Goal: Find contact information

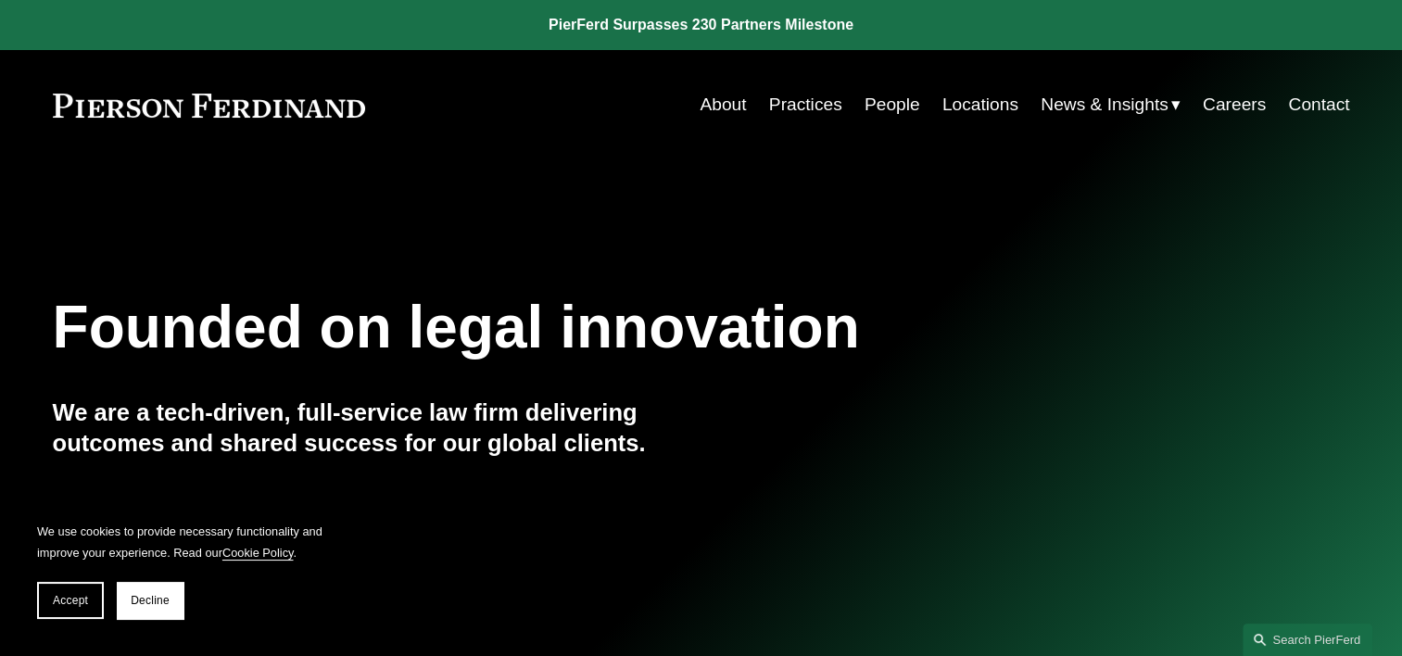
click at [881, 106] on link "People" at bounding box center [892, 104] width 56 height 35
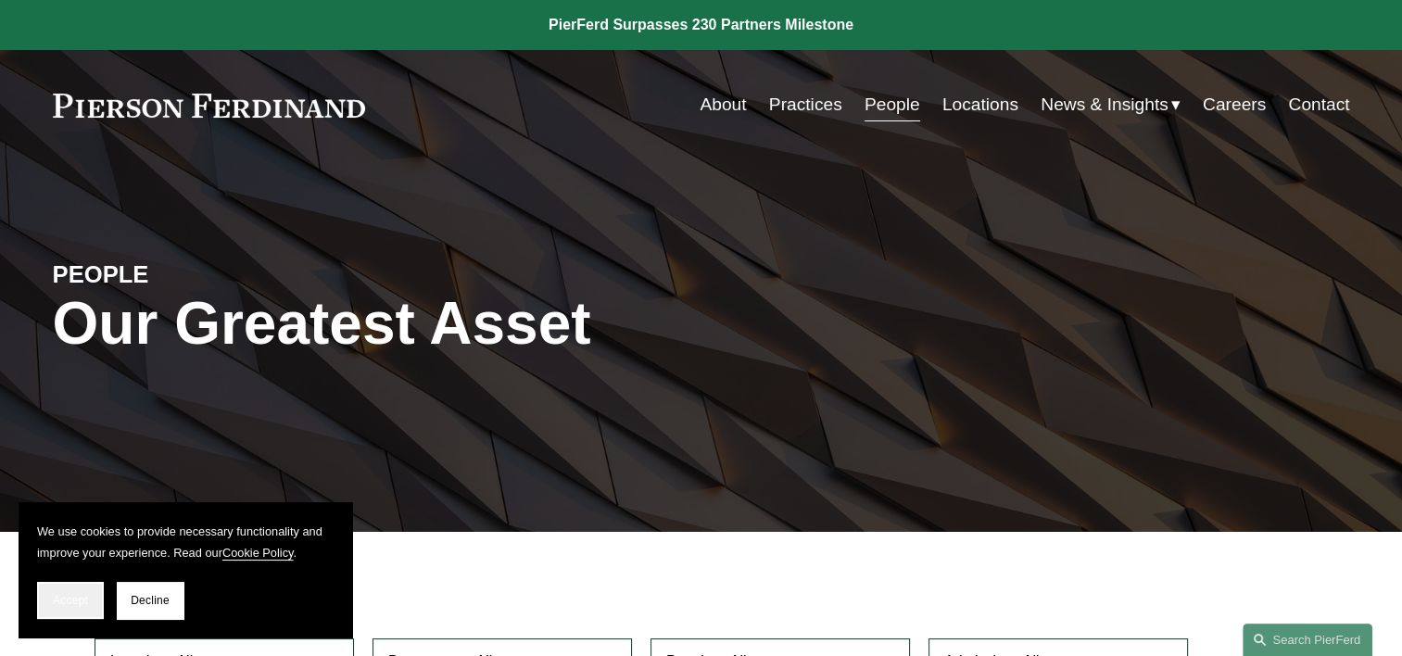
click at [49, 608] on button "Accept" at bounding box center [70, 600] width 67 height 37
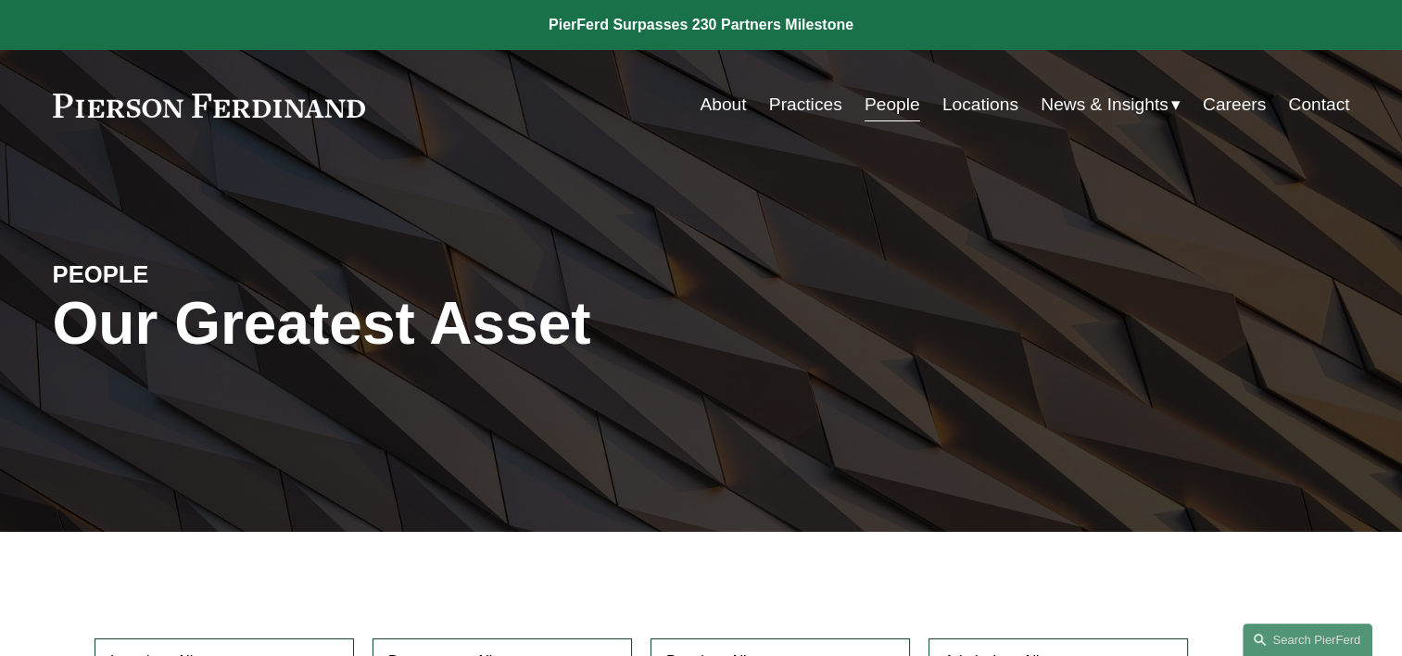
click at [1326, 110] on link "Contact" at bounding box center [1318, 104] width 61 height 35
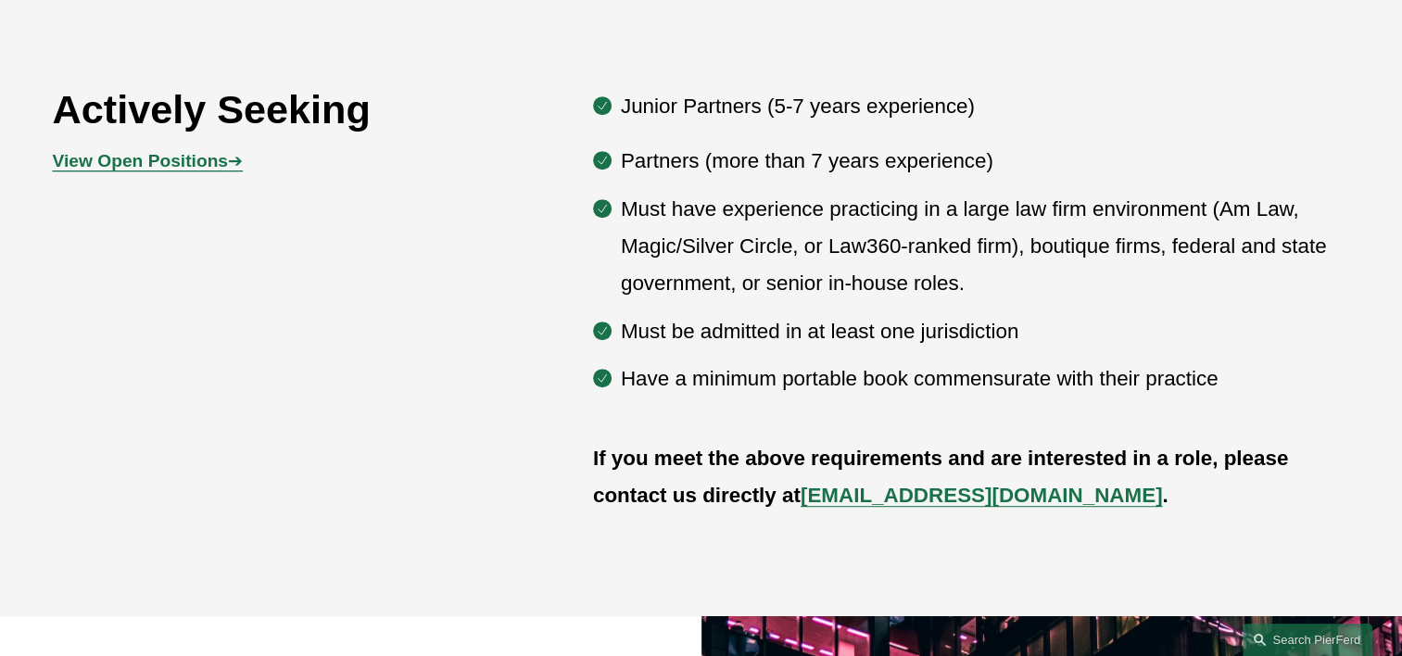
scroll to position [1004, 0]
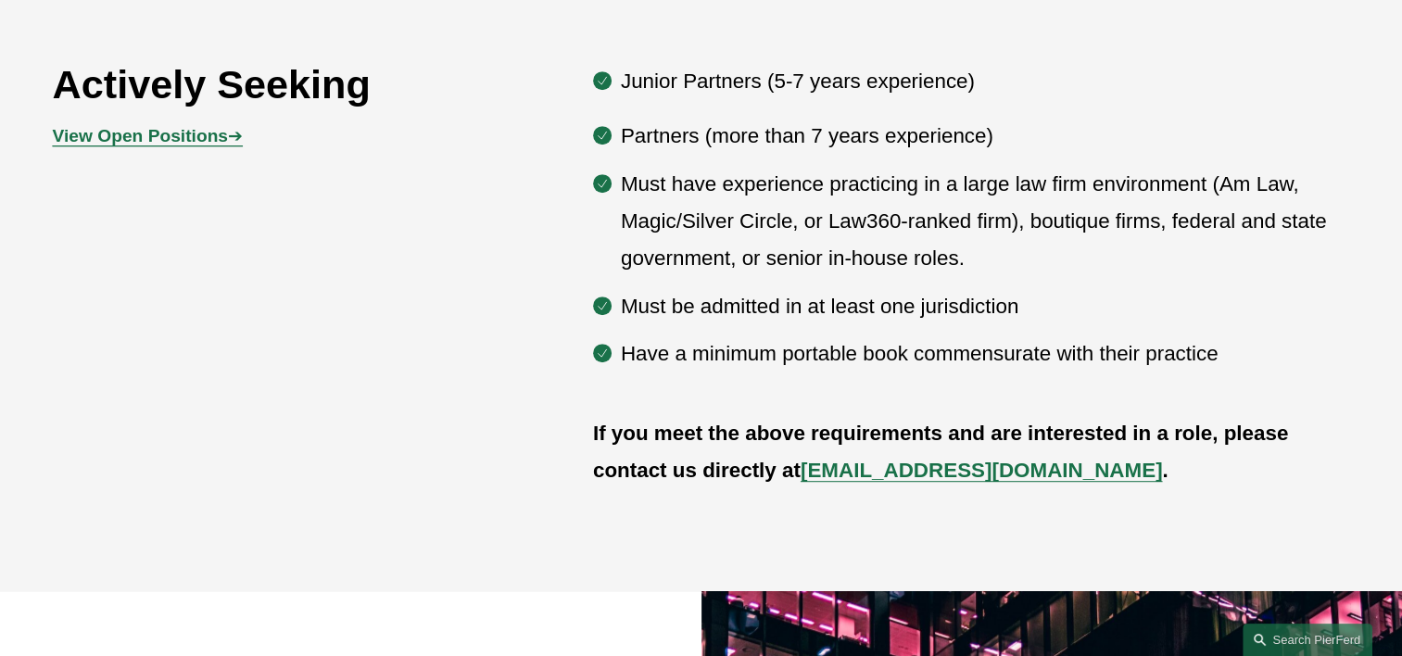
click at [177, 137] on strong "View Open Positions" at bounding box center [140, 135] width 175 height 19
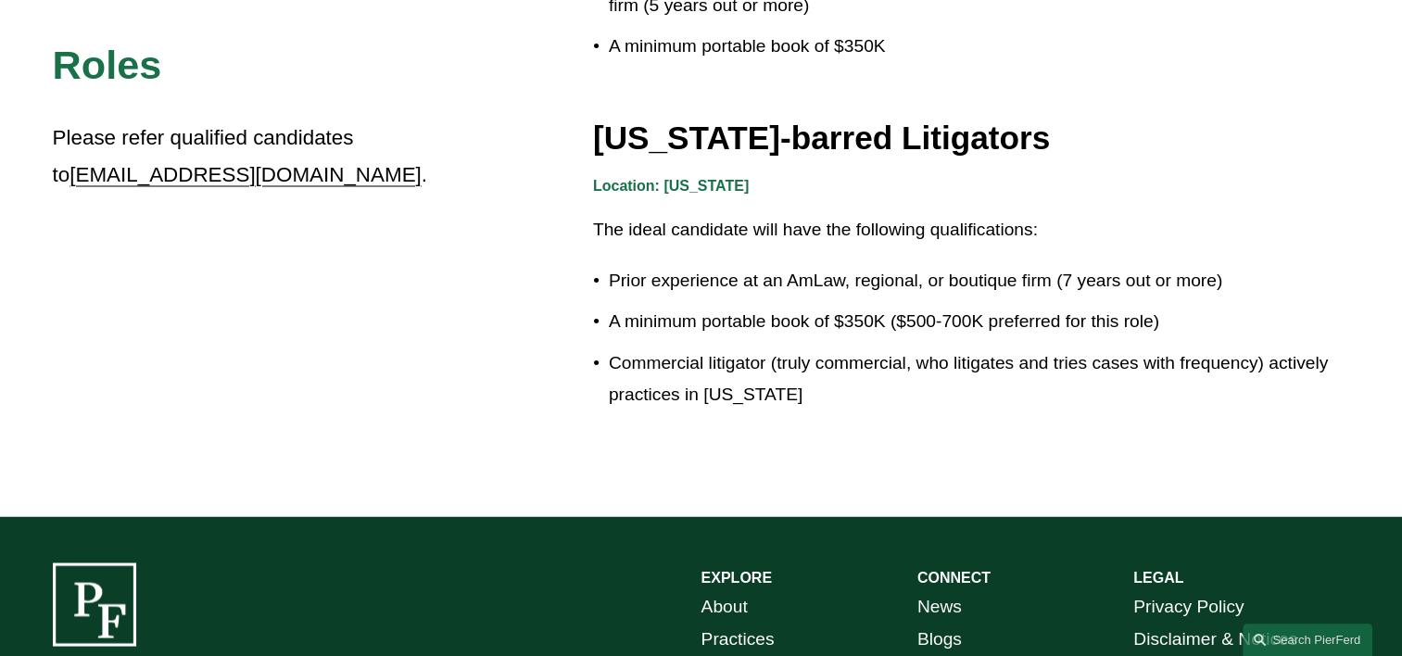
scroll to position [3243, 0]
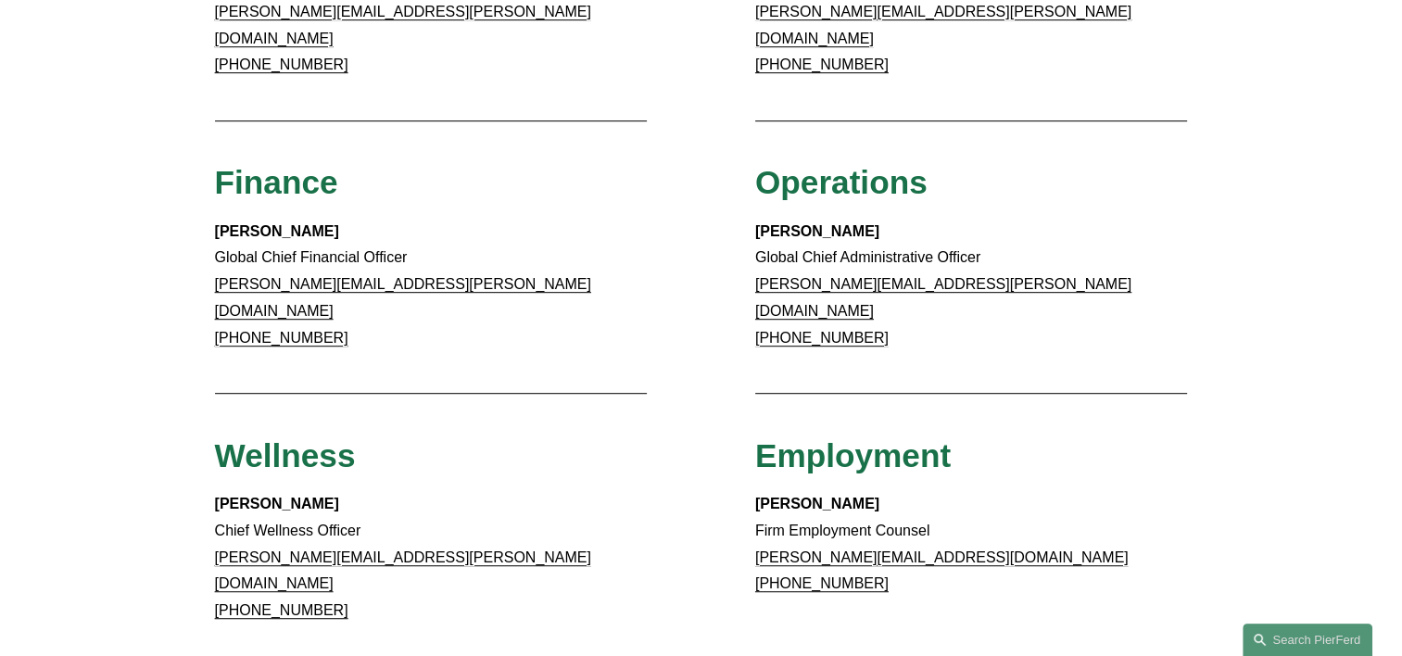
scroll to position [1081, 0]
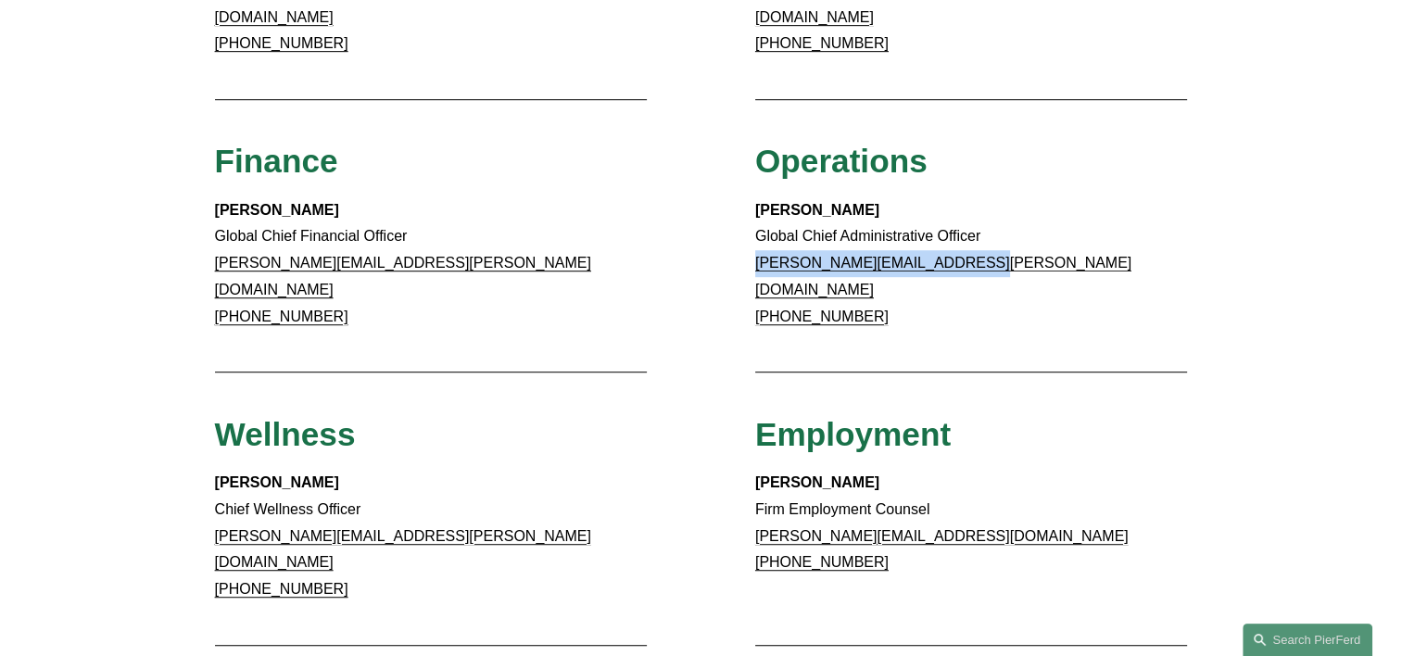
drag, startPoint x: 985, startPoint y: 246, endPoint x: 731, endPoint y: 248, distance: 253.9
click at [731, 248] on div "Client Inquiries For all client inquiries, please use the email below: [EMAIL_A…" at bounding box center [701, 94] width 1402 height 1844
copy link "[PERSON_NAME][EMAIL_ADDRESS][PERSON_NAME][DOMAIN_NAME]"
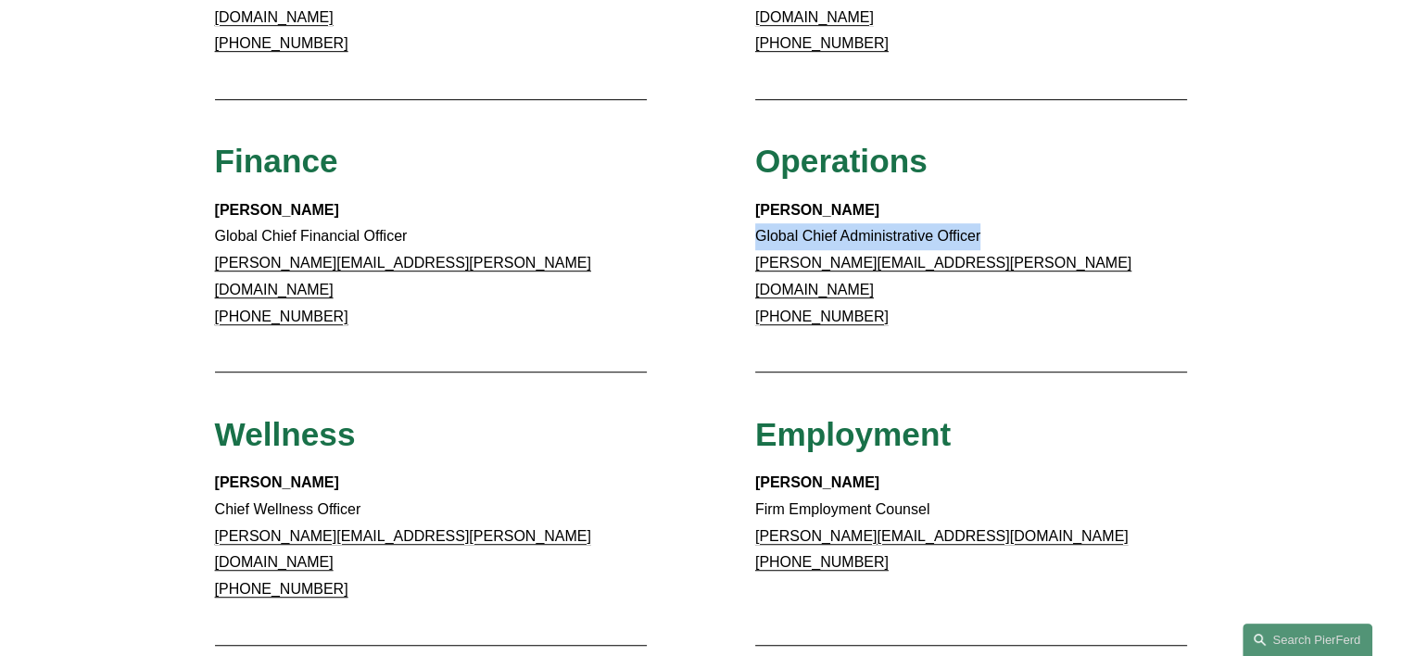
drag, startPoint x: 987, startPoint y: 216, endPoint x: 746, endPoint y: 221, distance: 240.9
click at [746, 221] on div "Client Inquiries For all client inquiries, please use the email below: [EMAIL_A…" at bounding box center [701, 94] width 1402 height 1844
drag, startPoint x: 870, startPoint y: 267, endPoint x: 778, endPoint y: 276, distance: 92.2
click at [778, 276] on p "[PERSON_NAME] Global Chief Administrative Officer [PERSON_NAME][EMAIL_ADDRESS][…" at bounding box center [971, 263] width 433 height 133
copy link "770.501.7984"
